Goal: Information Seeking & Learning: Learn about a topic

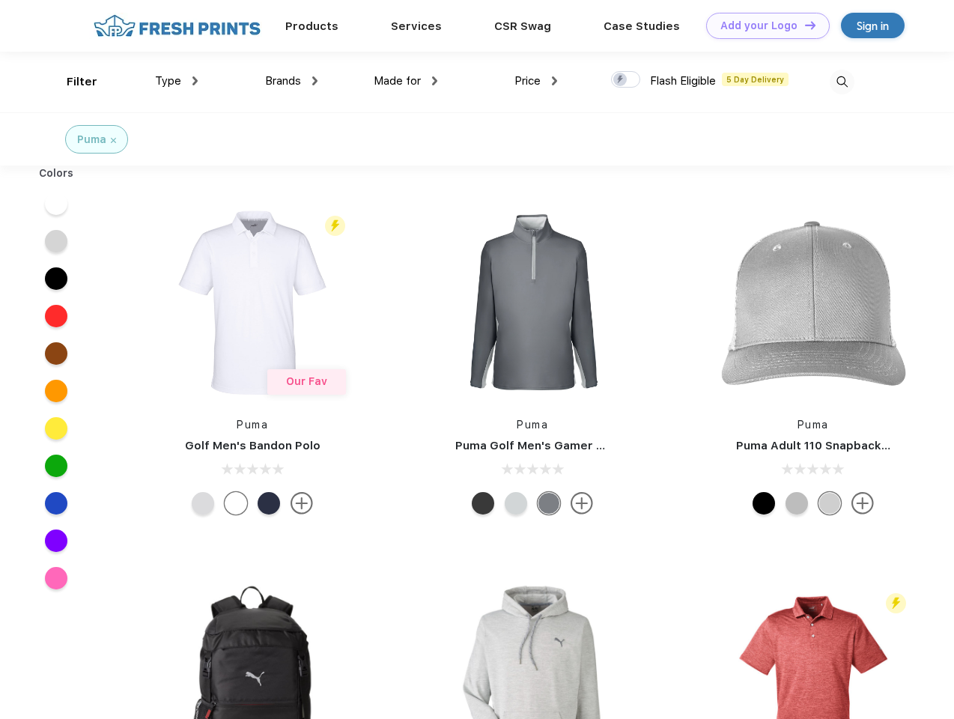
scroll to position [1, 0]
click at [762, 25] on link "Add your Logo Design Tool" at bounding box center [768, 26] width 124 height 26
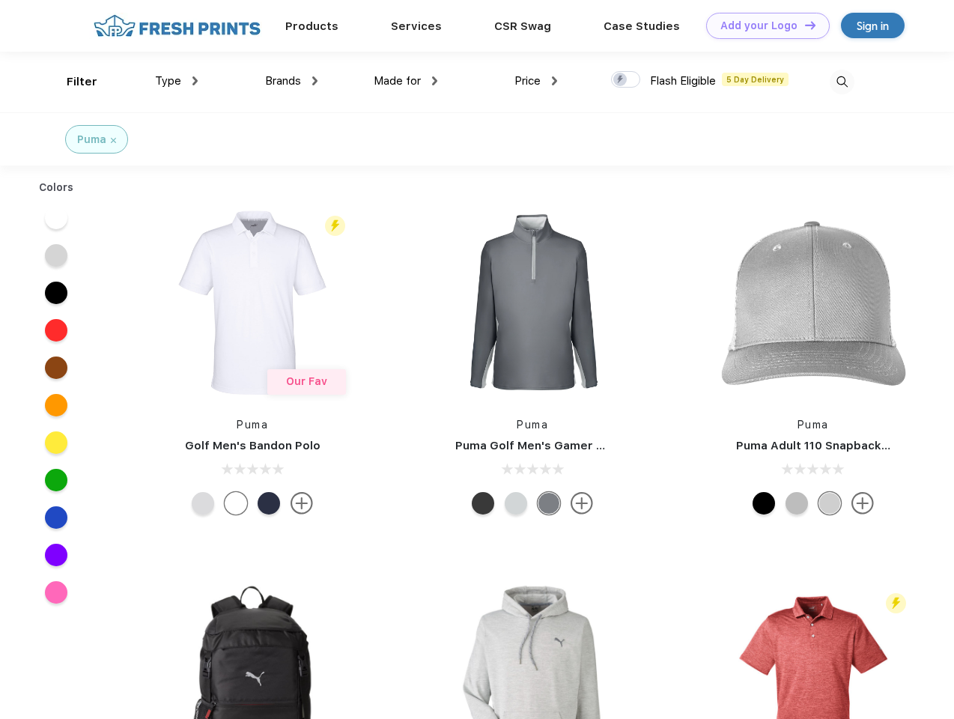
click at [0, 0] on div "Design Tool" at bounding box center [0, 0] width 0 height 0
click at [803, 25] on link "Add your Logo Design Tool" at bounding box center [768, 26] width 124 height 26
click at [72, 82] on div "Filter" at bounding box center [82, 81] width 31 height 17
click at [177, 81] on span "Type" at bounding box center [168, 80] width 26 height 13
click at [291, 81] on span "Brands" at bounding box center [283, 80] width 36 height 13
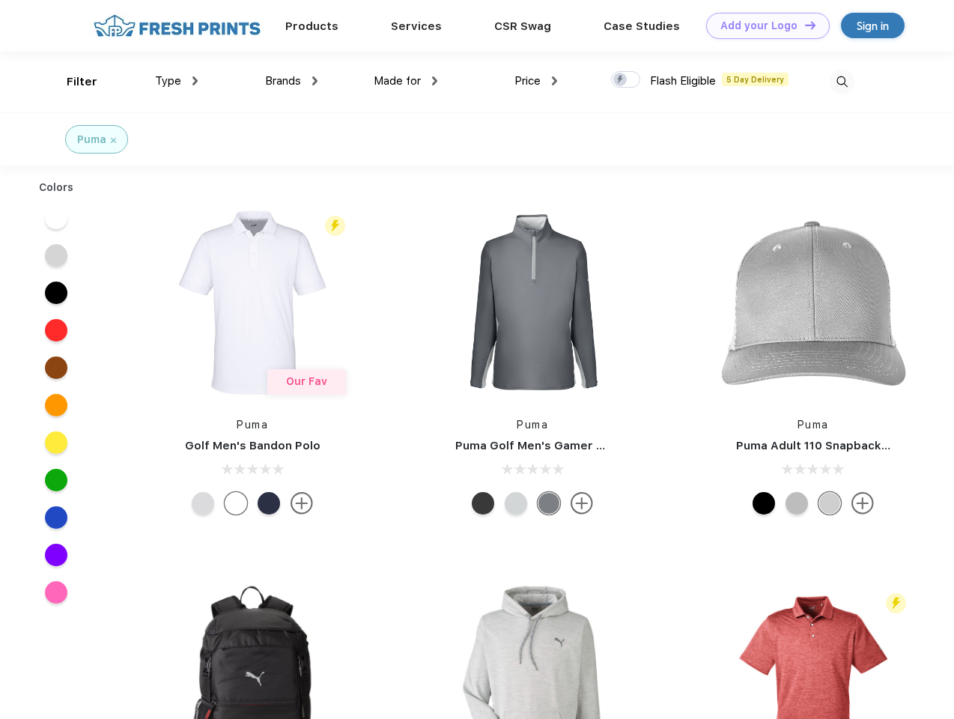
click at [406, 81] on span "Made for" at bounding box center [397, 80] width 47 height 13
click at [536, 81] on span "Price" at bounding box center [527, 80] width 26 height 13
click at [626, 80] on div at bounding box center [625, 79] width 29 height 16
click at [621, 80] on input "checkbox" at bounding box center [616, 75] width 10 height 10
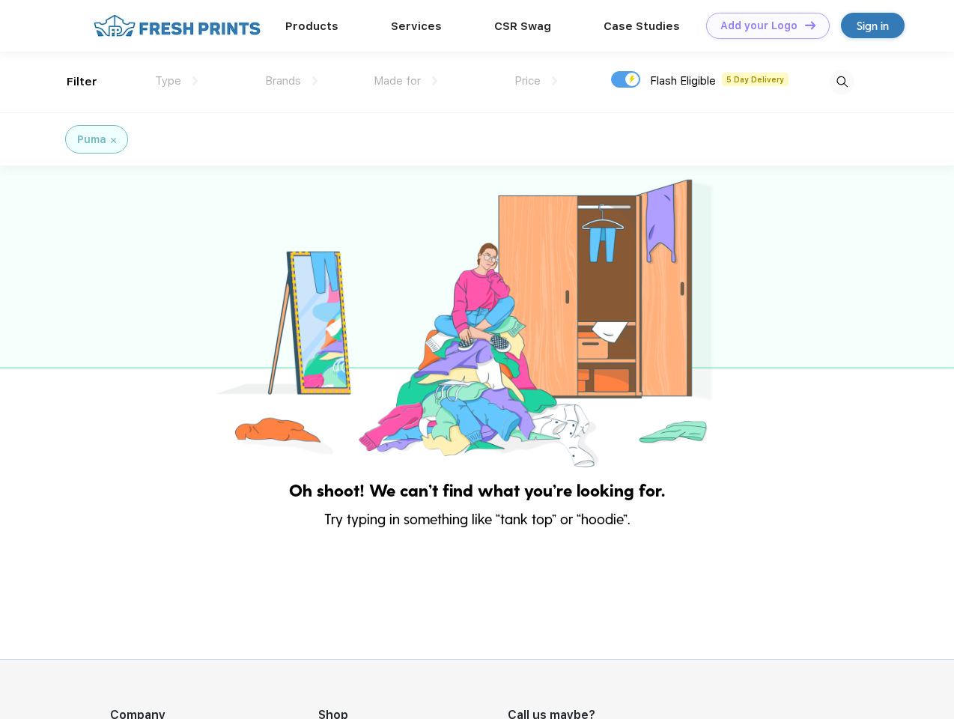
click at [841, 82] on img at bounding box center [841, 82] width 25 height 25
